Goal: Task Accomplishment & Management: Complete application form

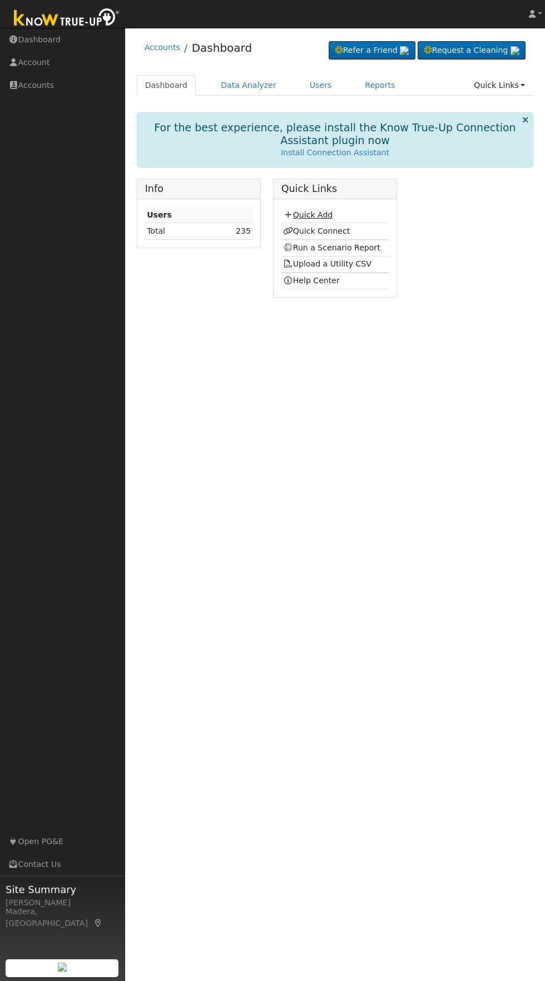
click at [324, 215] on link "Quick Add" at bounding box center [308, 214] width 50 height 9
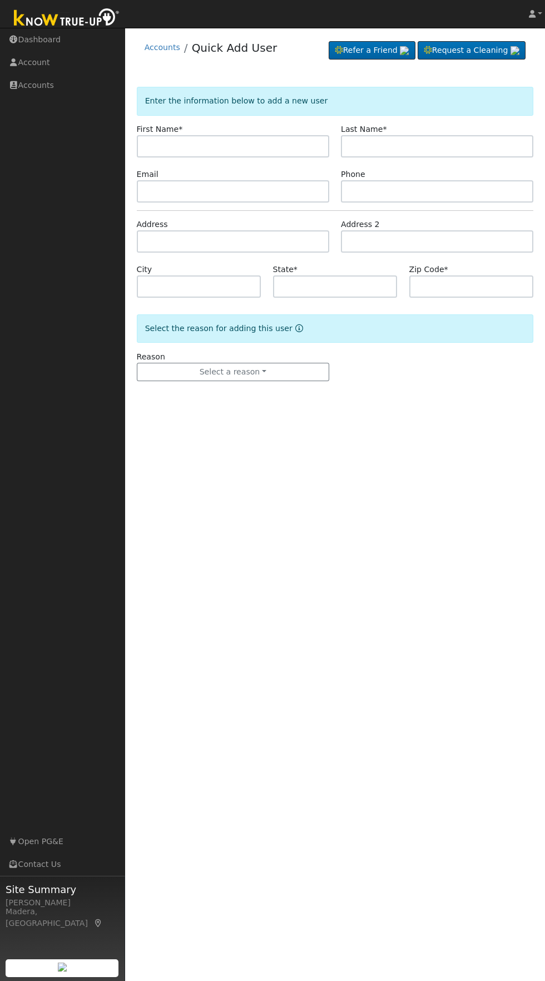
click at [245, 151] on input "text" at bounding box center [233, 146] width 192 height 22
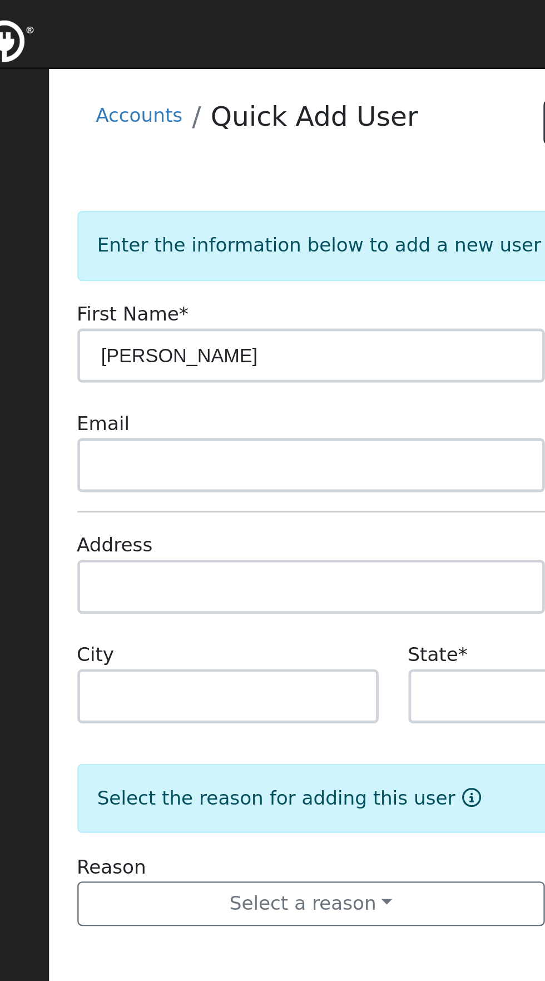
type input "[PERSON_NAME]"
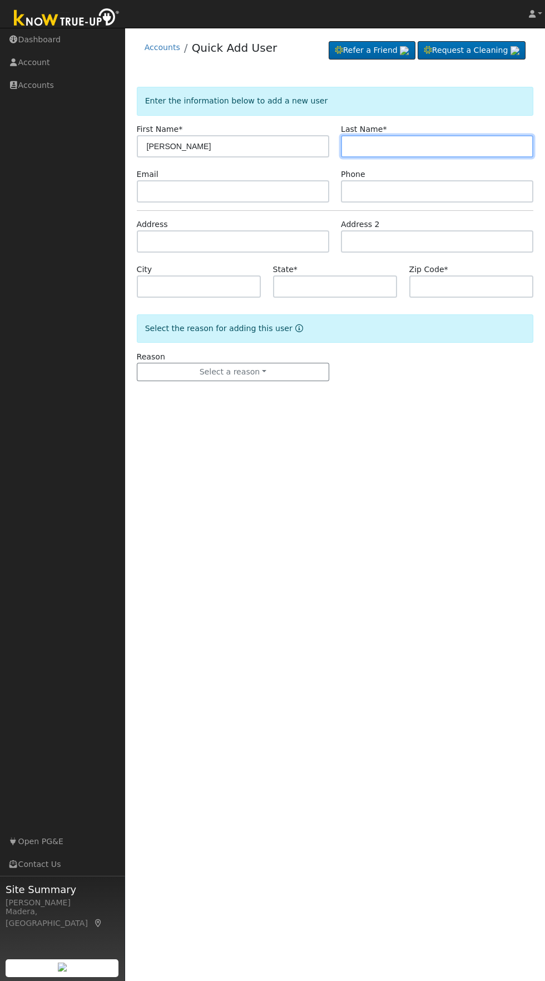
click at [446, 148] on input "text" at bounding box center [437, 146] width 192 height 22
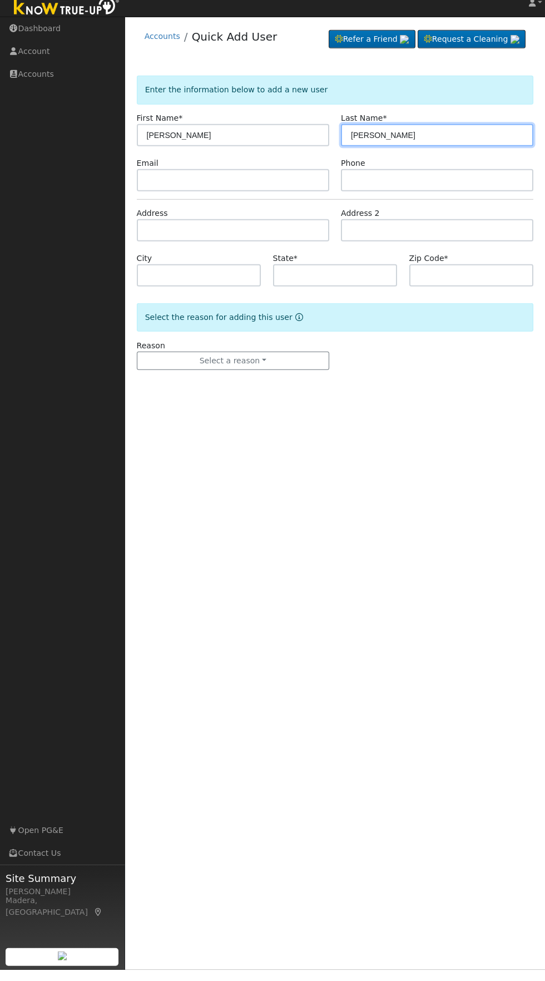
type input "[PERSON_NAME]"
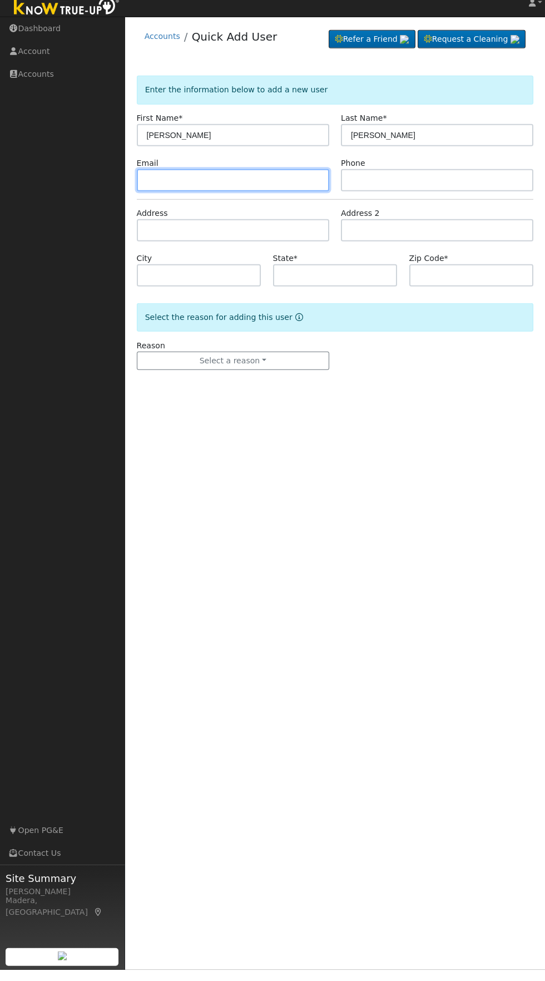
click at [303, 191] on input "text" at bounding box center [233, 191] width 192 height 22
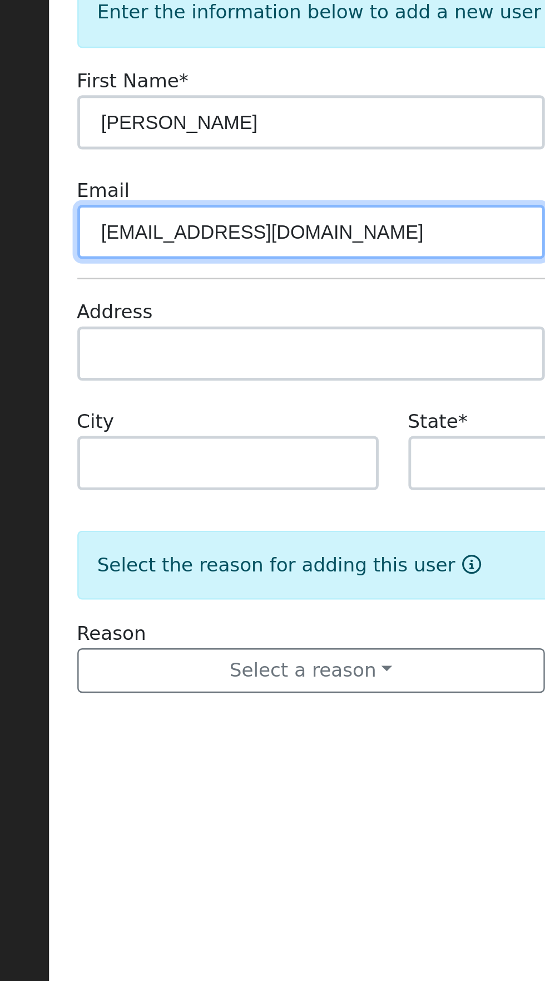
type input "[EMAIL_ADDRESS][DOMAIN_NAME]"
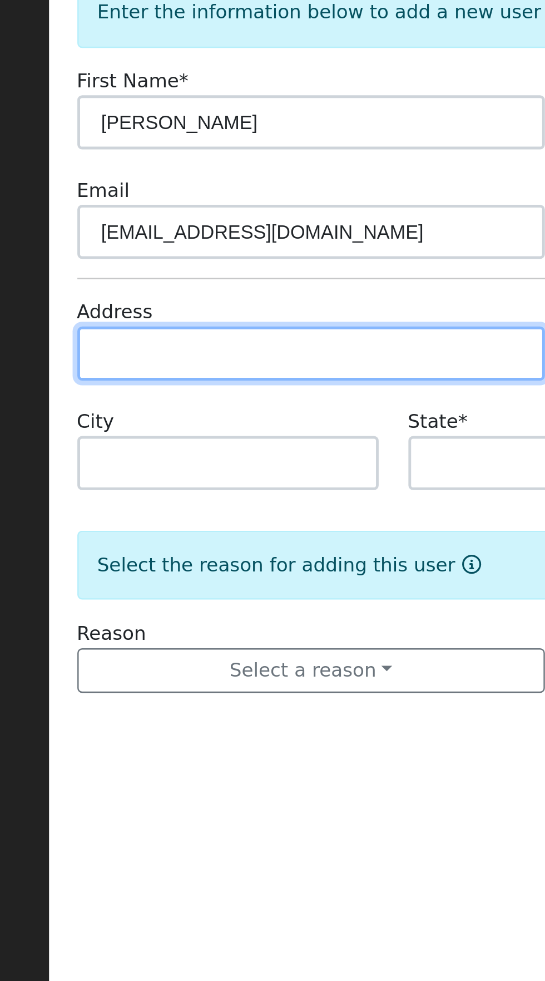
click at [262, 237] on input "text" at bounding box center [233, 241] width 192 height 22
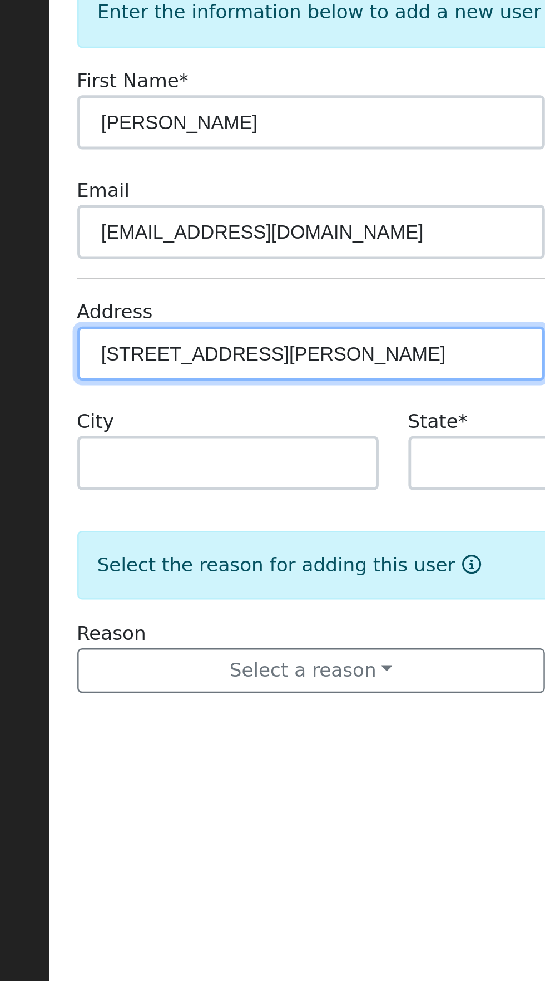
type input "[STREET_ADDRESS][PERSON_NAME]"
type input "Sanger"
type input "CA"
type input "93657"
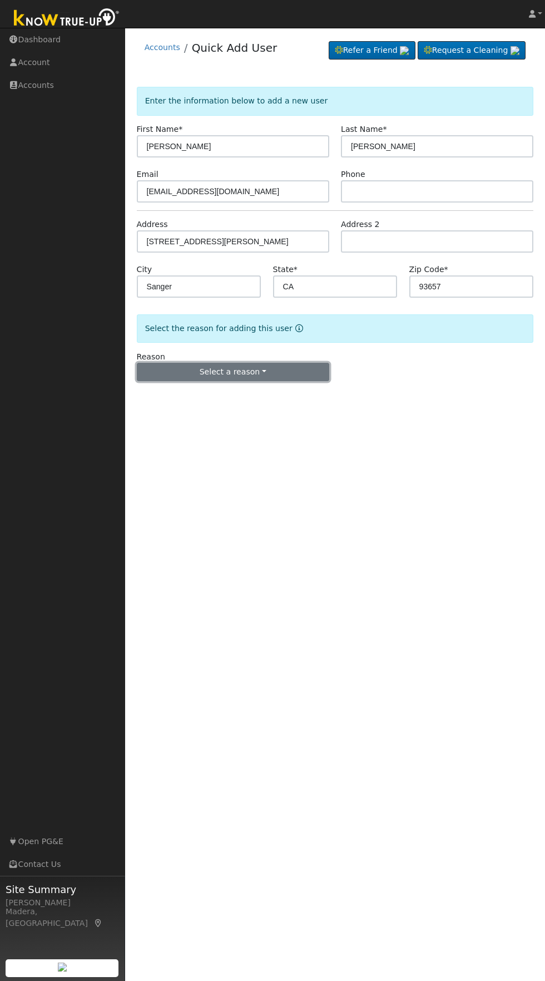
click at [291, 381] on button "Select a reason" at bounding box center [233, 372] width 192 height 19
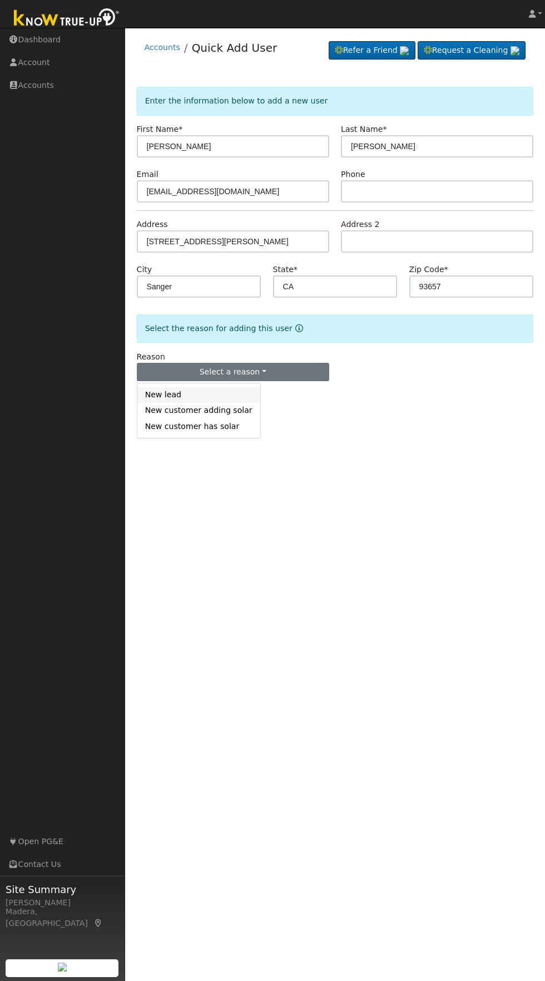
click at [174, 398] on link "New lead" at bounding box center [198, 395] width 123 height 16
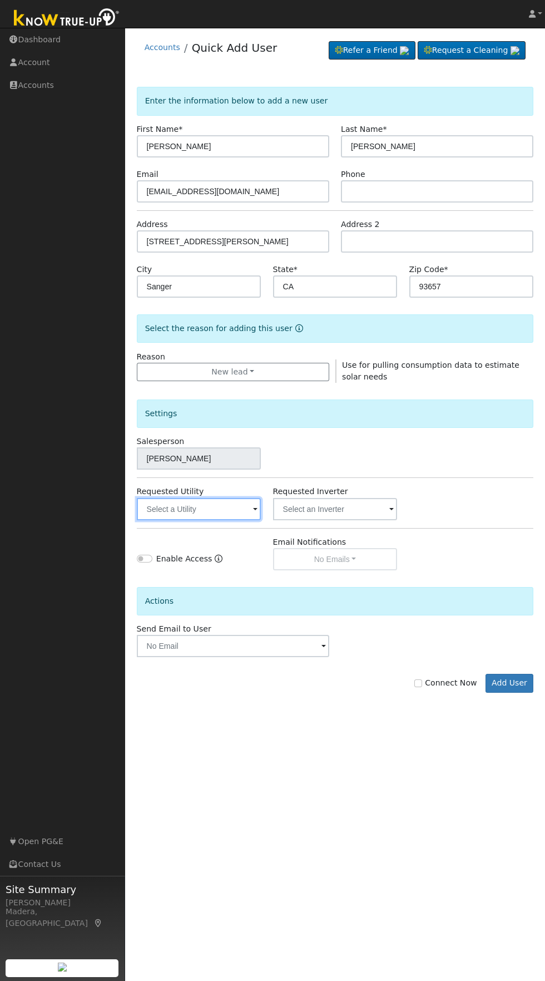
click at [229, 512] on input "text" at bounding box center [199, 509] width 125 height 22
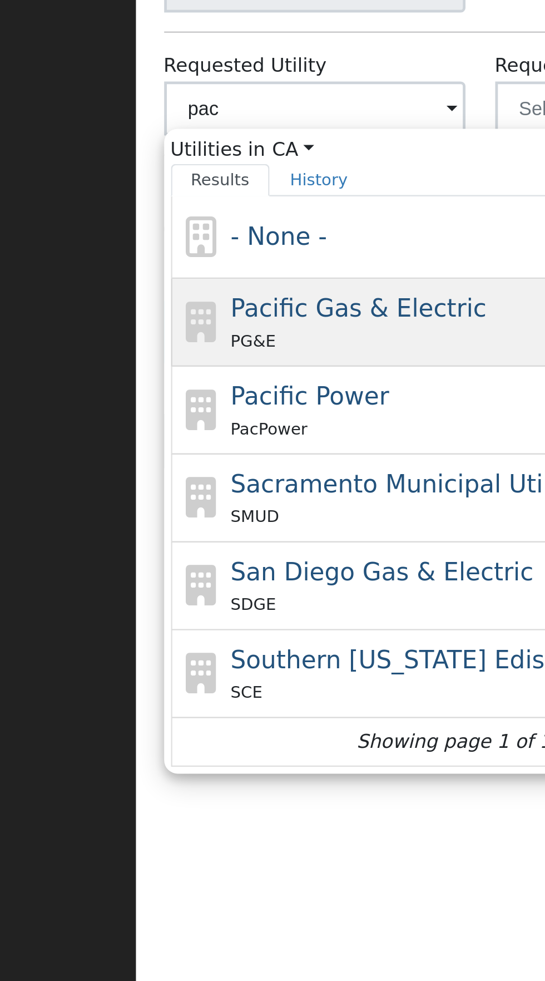
click at [227, 598] on div "PG&E" at bounding box center [267, 604] width 206 height 12
type input "Pacific Gas & Electric"
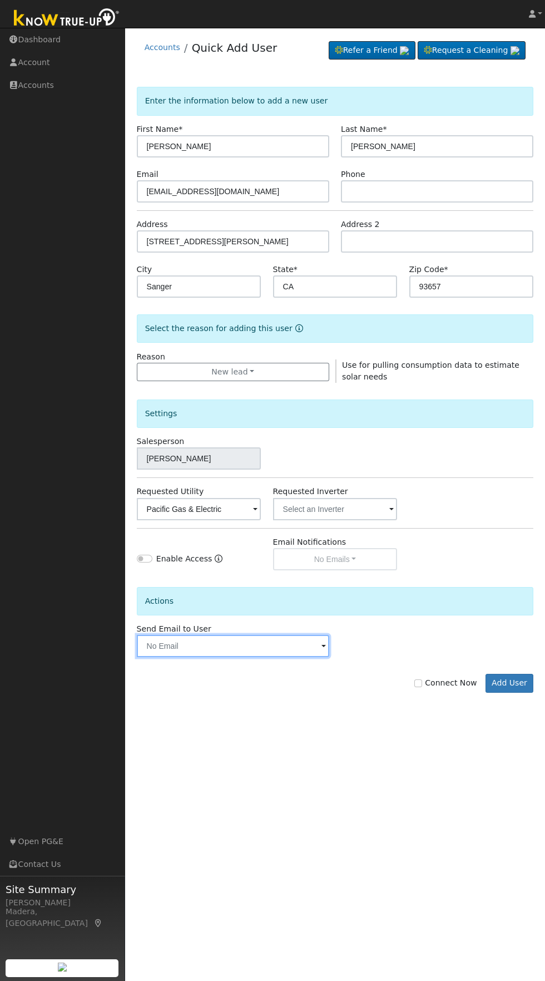
click at [303, 646] on input "text" at bounding box center [233, 646] width 192 height 22
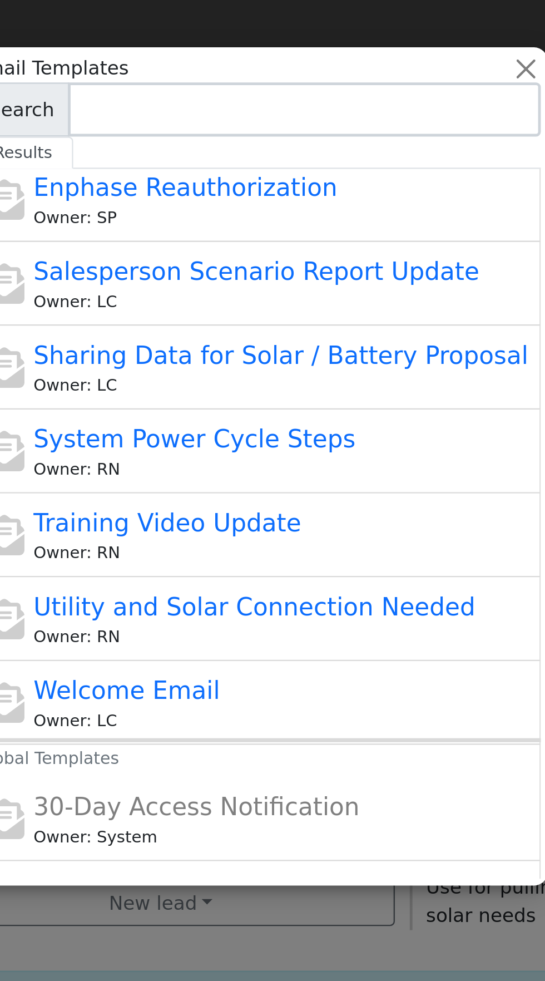
scroll to position [225, 0]
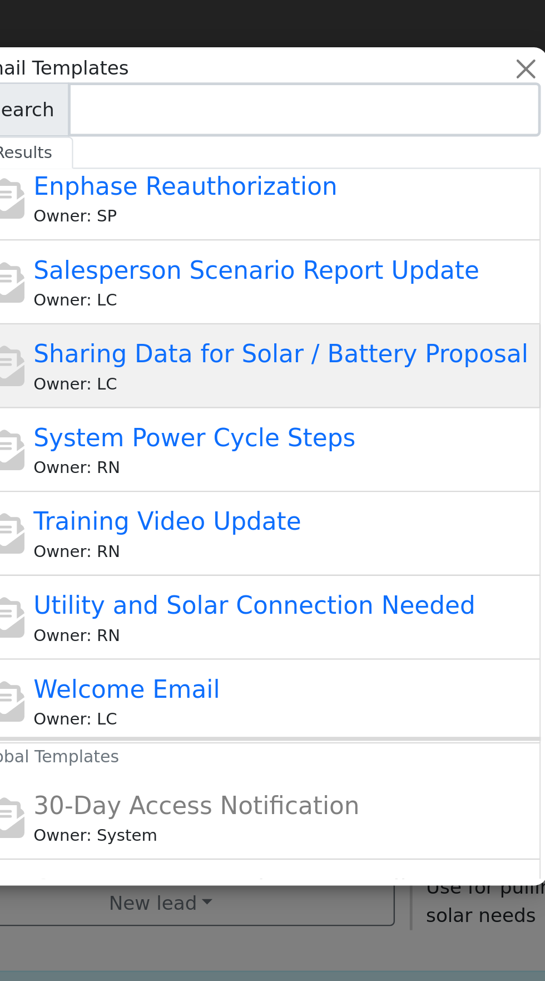
click at [342, 148] on span "Sharing Data for Solar / Battery Proposal" at bounding box center [283, 146] width 204 height 12
type input "Sharing Data for Solar / Battery Proposal"
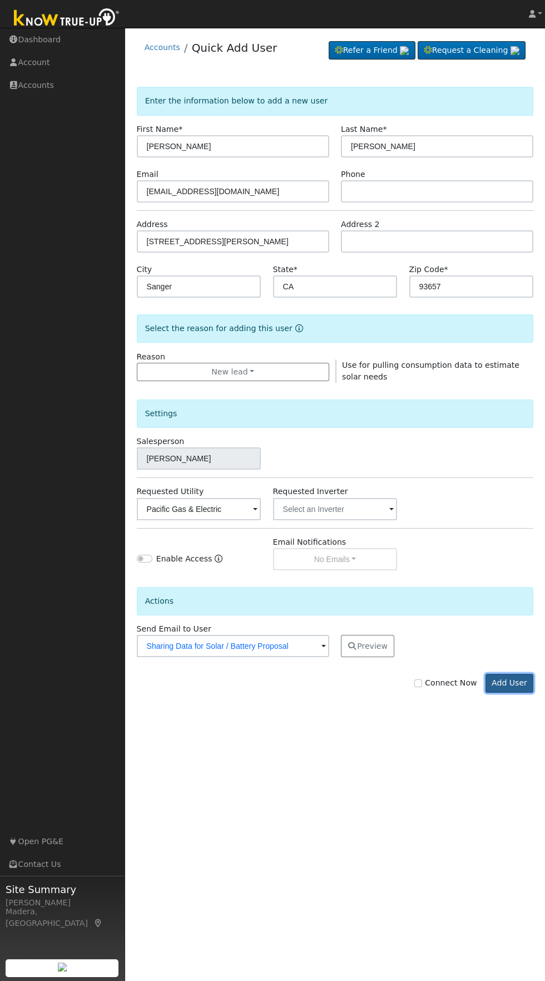
click at [524, 686] on button "Add User" at bounding box center [510, 683] width 48 height 19
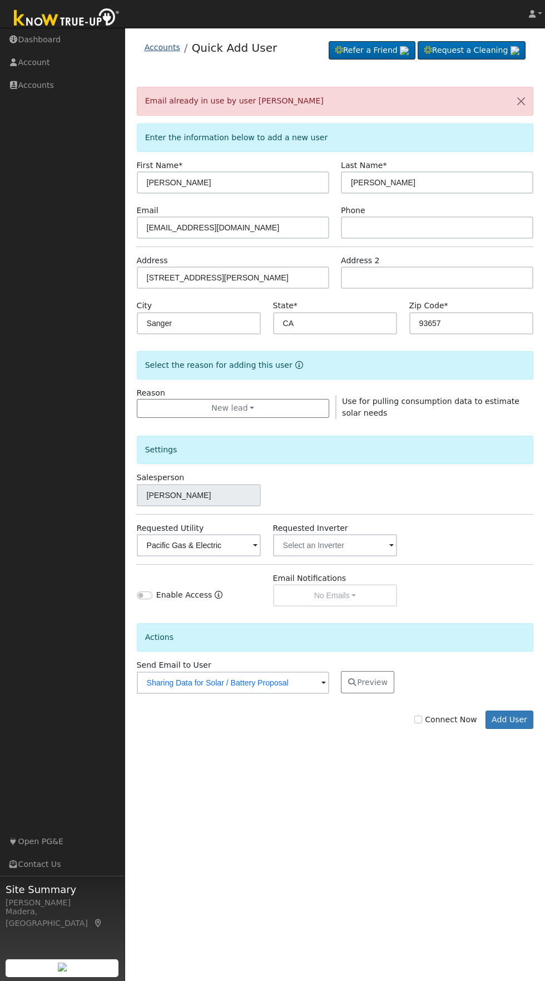
click at [163, 49] on link "Accounts" at bounding box center [163, 47] width 36 height 9
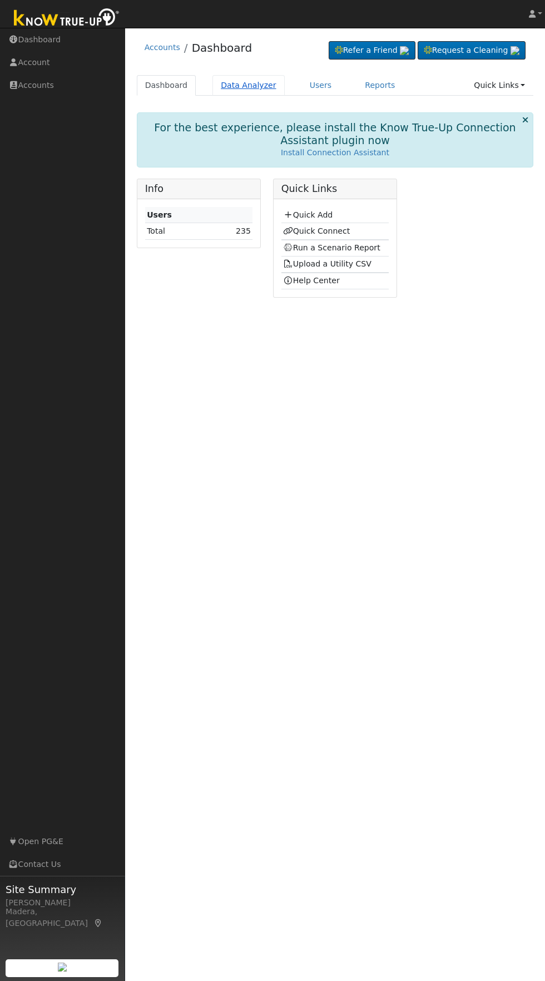
click at [248, 87] on link "Data Analyzer" at bounding box center [248, 85] width 72 height 21
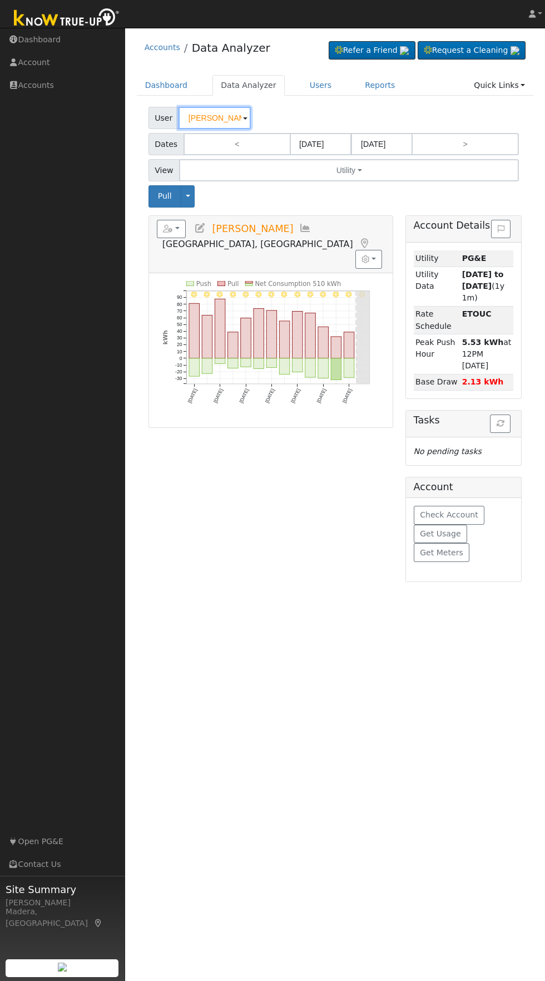
click at [217, 118] on input "Brian Persons" at bounding box center [215, 118] width 72 height 22
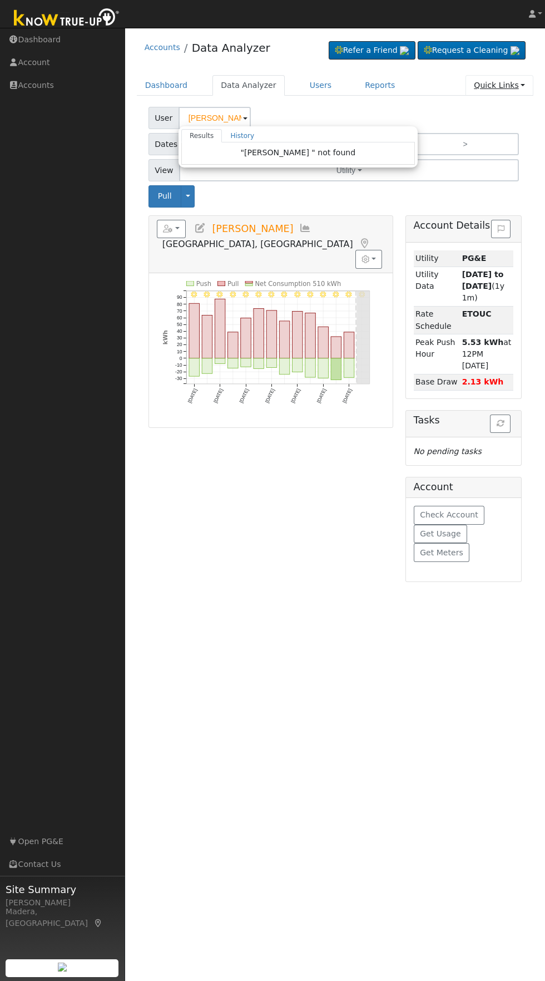
click at [515, 83] on link "Quick Links" at bounding box center [500, 85] width 68 height 21
type input "Brian Persons"
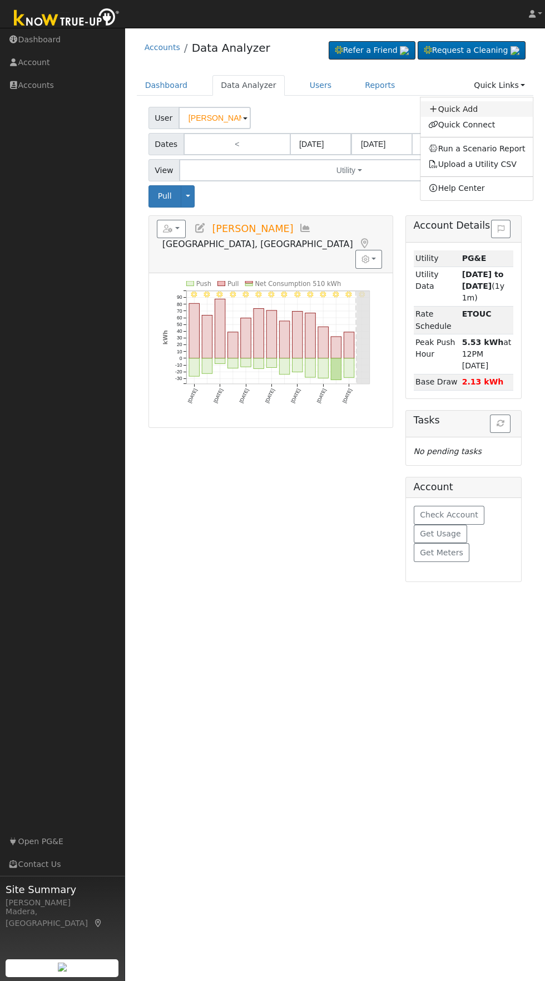
click at [463, 102] on link "Quick Add" at bounding box center [476, 109] width 113 height 16
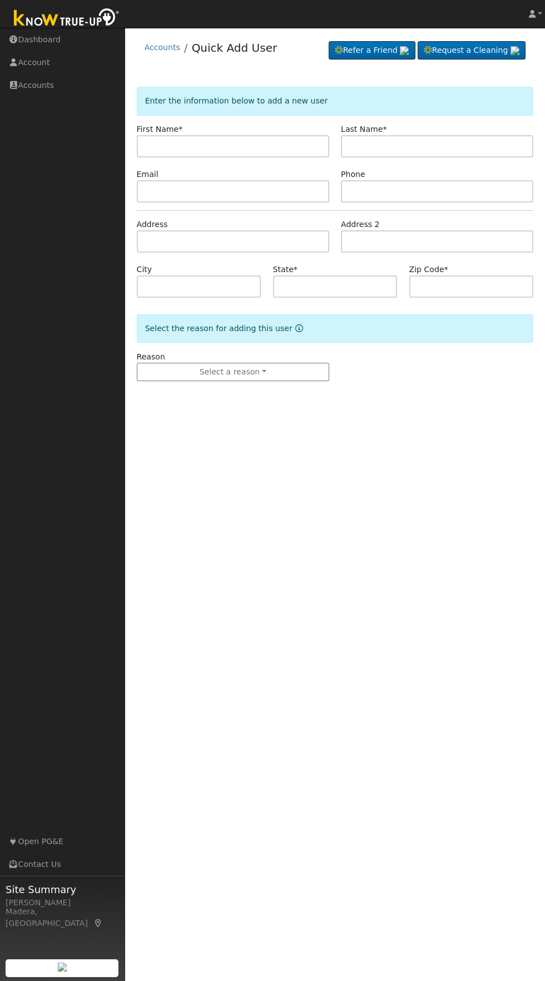
click at [292, 144] on input "text" at bounding box center [233, 146] width 192 height 22
